Goal: Navigation & Orientation: Find specific page/section

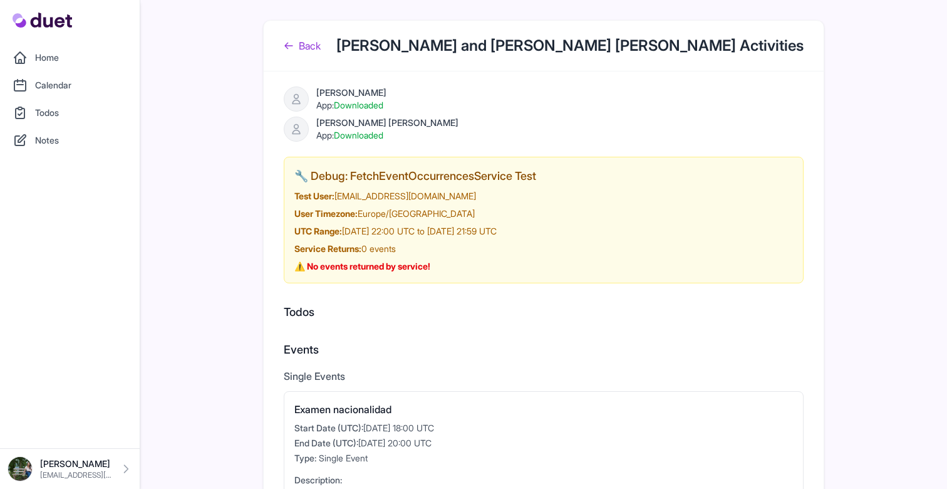
click at [311, 50] on link "Back" at bounding box center [302, 45] width 37 height 15
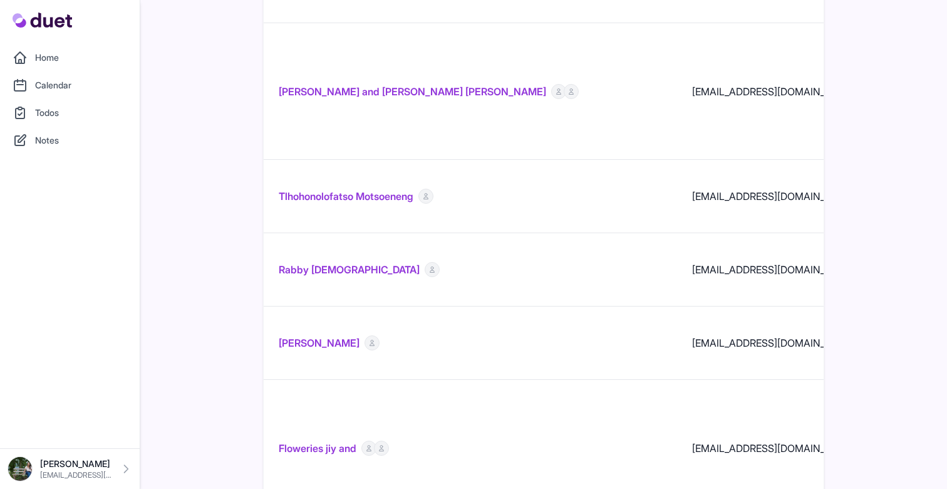
scroll to position [1266, 0]
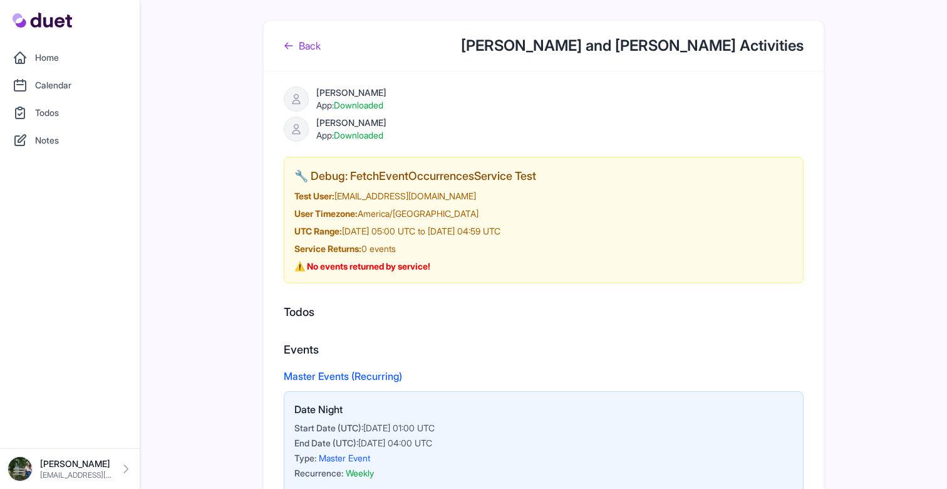
click at [294, 53] on div "Back [PERSON_NAME] and [PERSON_NAME] Activities" at bounding box center [544, 46] width 560 height 51
click at [294, 48] on link "Back" at bounding box center [302, 45] width 37 height 15
